Goal: Browse casually

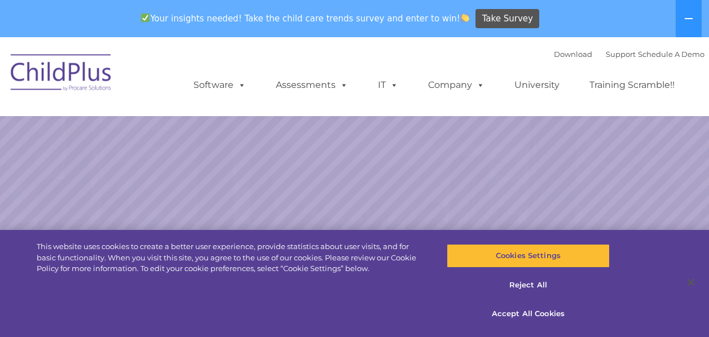
select select "MEDIUM"
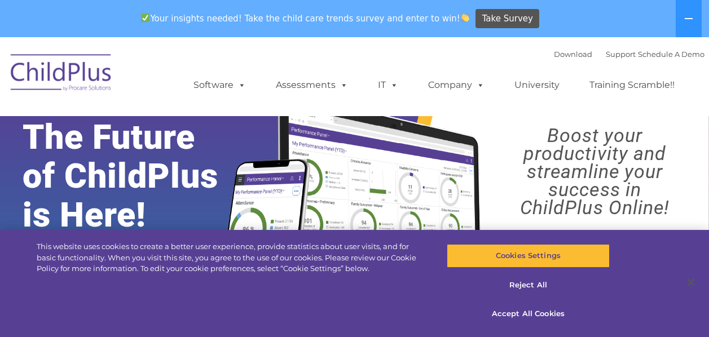
drag, startPoint x: 529, startPoint y: 256, endPoint x: 503, endPoint y: 139, distance: 119.7
click at [503, 139] on rs-layer "Boost your productivity and streamline your success in ChildPlus Online!" at bounding box center [595, 171] width 210 height 90
click at [520, 310] on button "Accept All Cookies" at bounding box center [528, 314] width 163 height 24
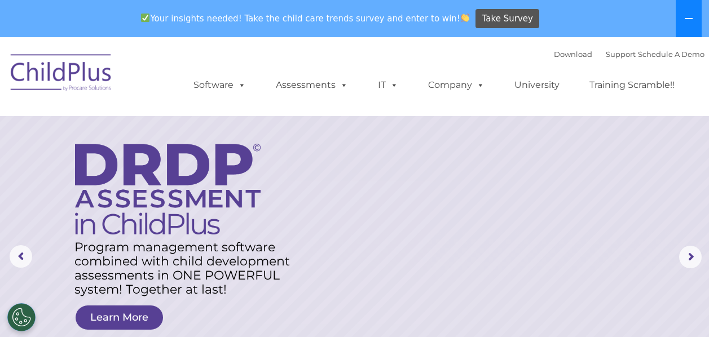
click at [693, 20] on icon at bounding box center [688, 18] width 9 height 9
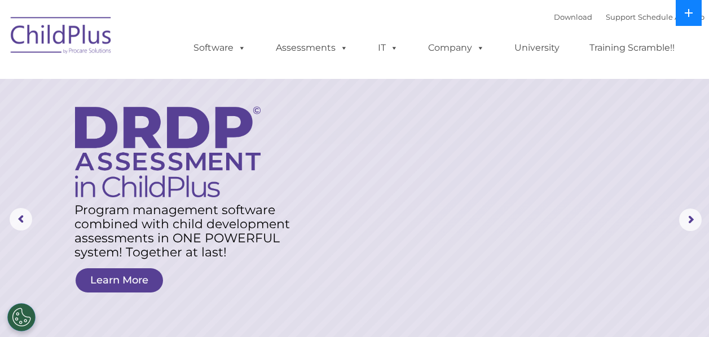
click at [693, 20] on button at bounding box center [689, 13] width 26 height 26
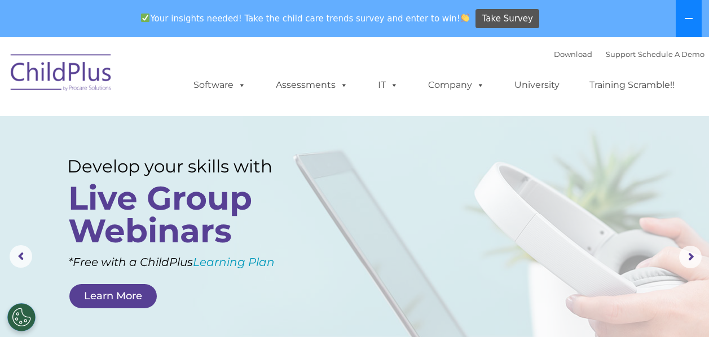
click at [688, 20] on icon at bounding box center [688, 18] width 9 height 9
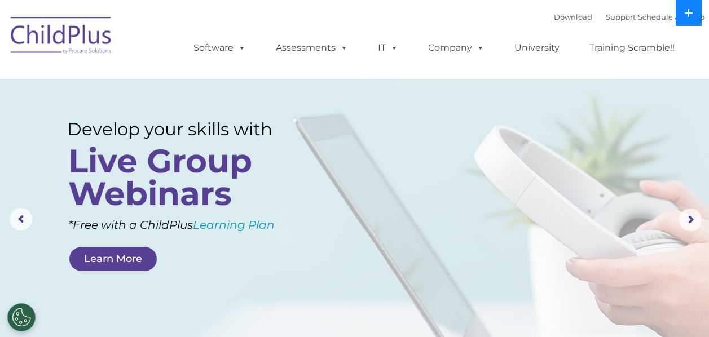
click at [688, 20] on button at bounding box center [689, 13] width 26 height 26
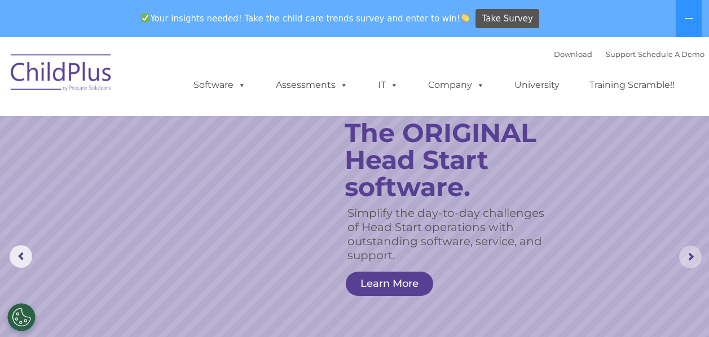
click at [688, 261] on rs-arrow at bounding box center [690, 257] width 23 height 23
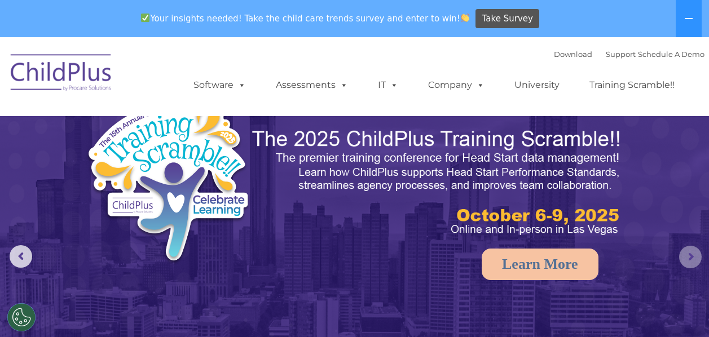
click at [688, 260] on rs-arrow at bounding box center [690, 257] width 23 height 23
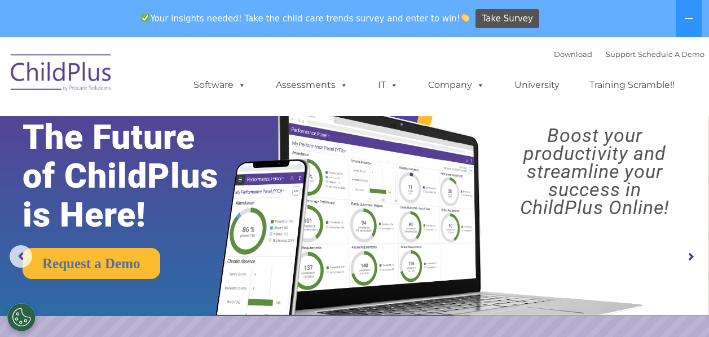
click at [688, 260] on rs-arrow at bounding box center [690, 257] width 23 height 23
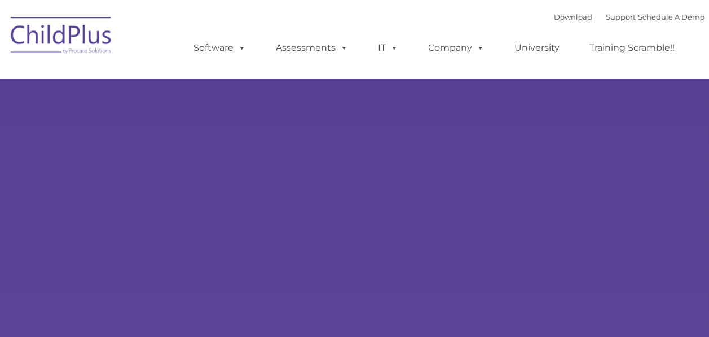
type input ""
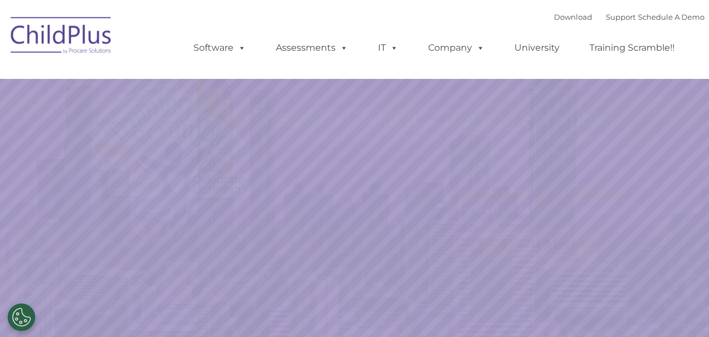
select select "MEDIUM"
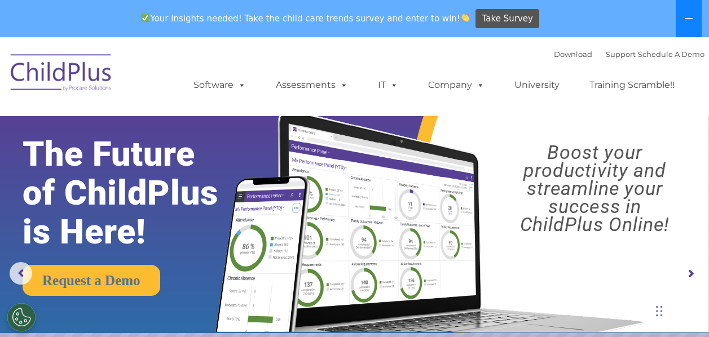
click at [687, 19] on icon at bounding box center [689, 18] width 8 height 1
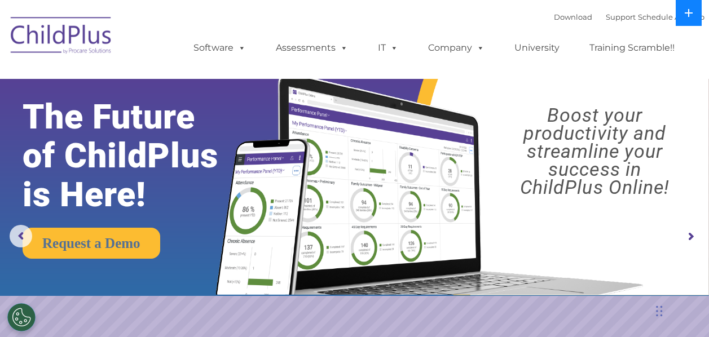
click at [687, 19] on button at bounding box center [689, 13] width 26 height 26
